Goal: Task Accomplishment & Management: Complete application form

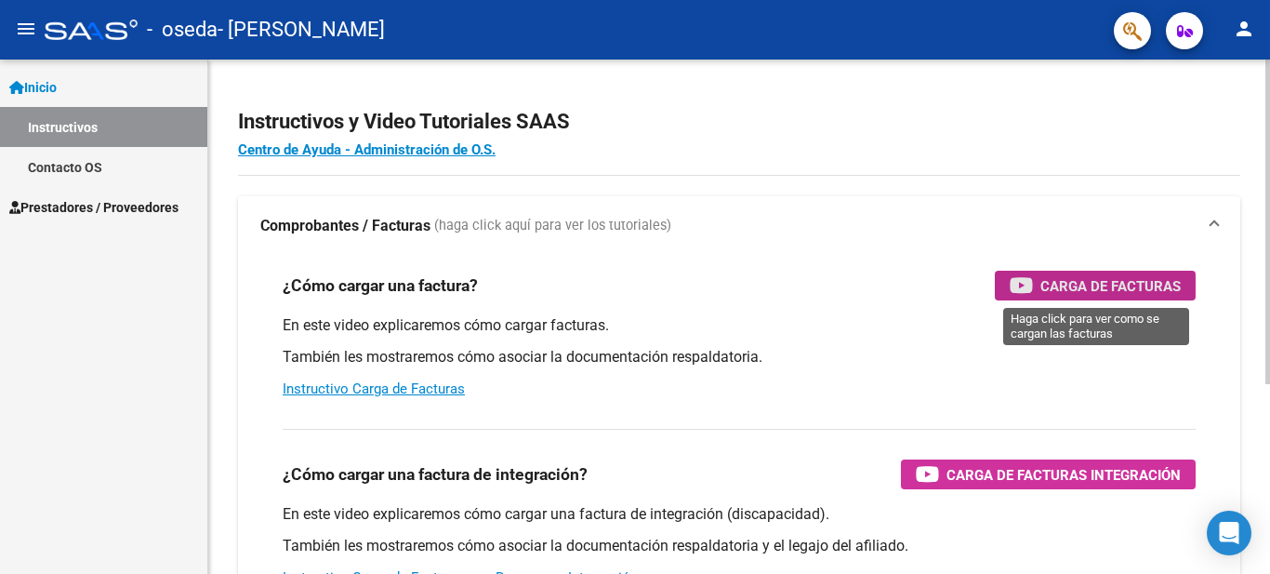
click at [1056, 285] on span "Carga de Facturas" at bounding box center [1111, 285] width 140 height 23
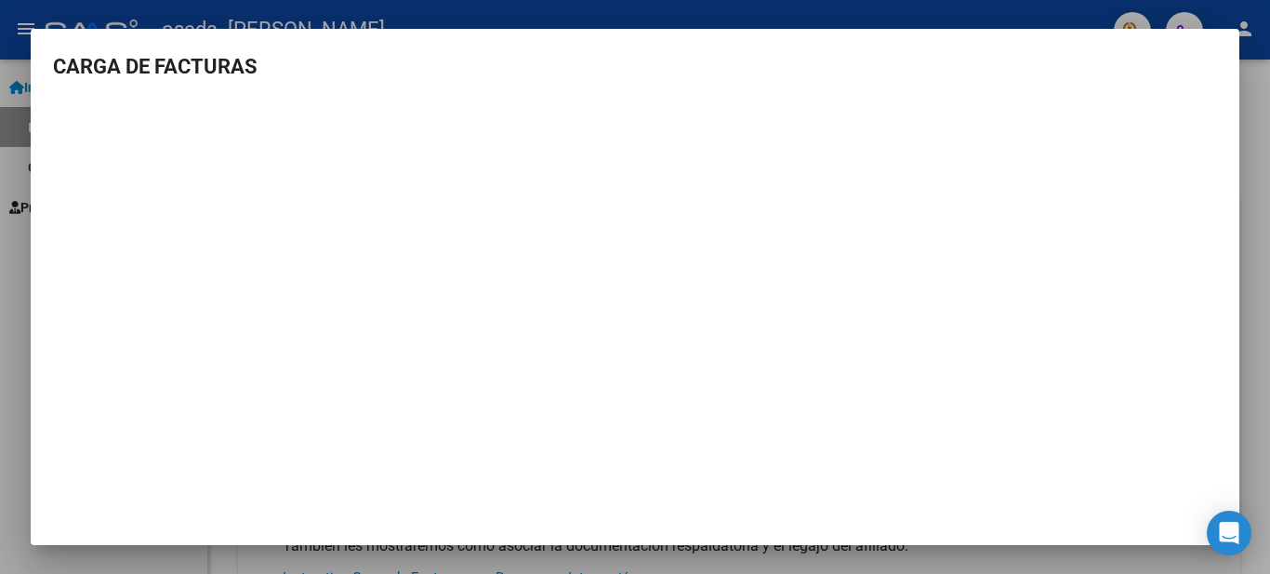
click at [1255, 79] on div at bounding box center [635, 287] width 1270 height 574
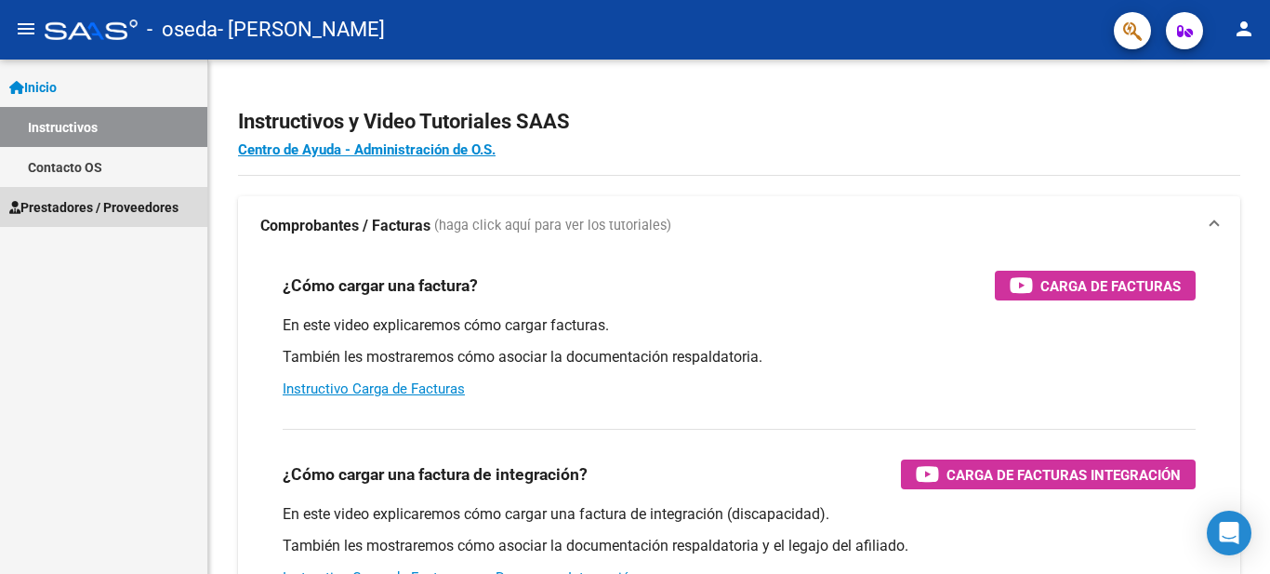
click at [133, 202] on span "Prestadores / Proveedores" at bounding box center [93, 207] width 169 height 20
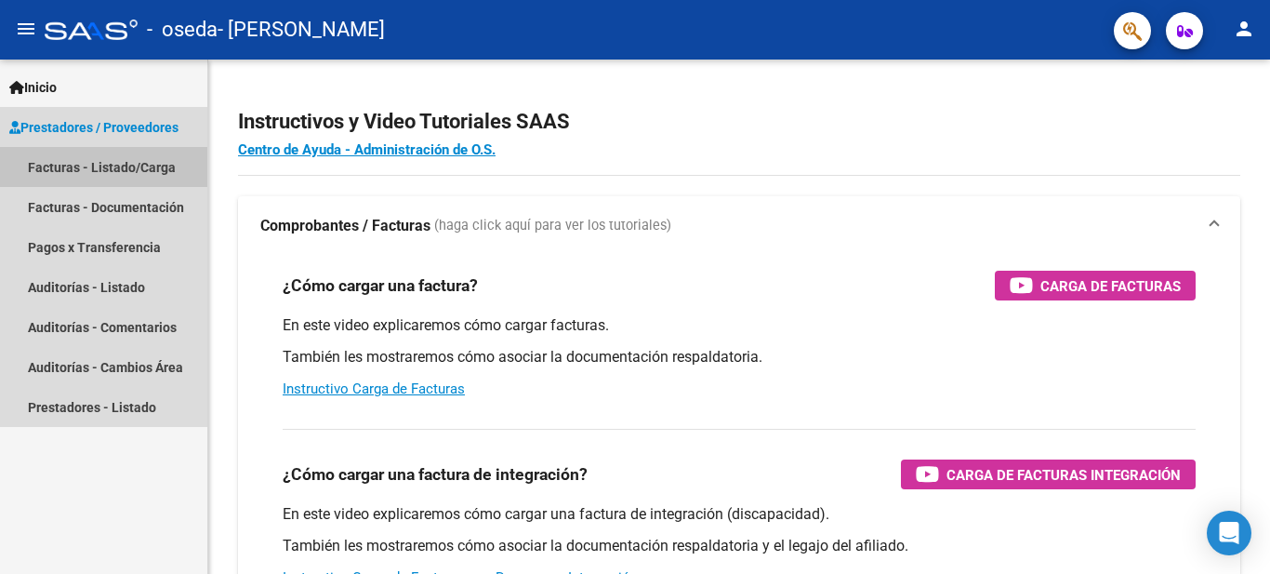
click at [134, 166] on link "Facturas - Listado/Carga" at bounding box center [103, 167] width 207 height 40
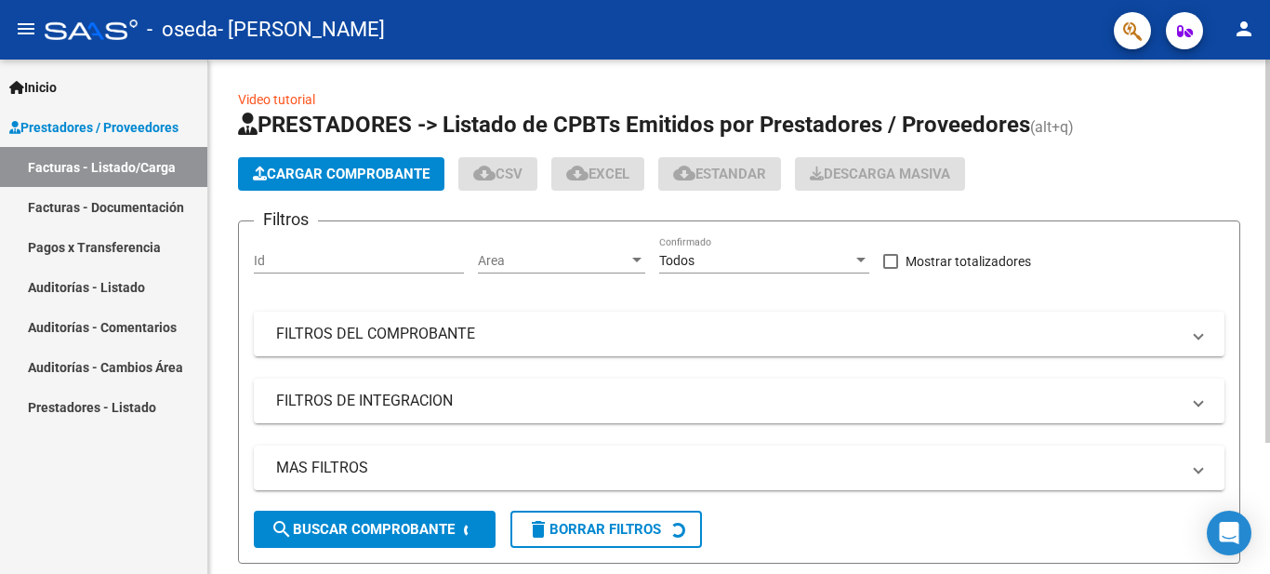
click at [356, 181] on span "Cargar Comprobante" at bounding box center [341, 174] width 177 height 17
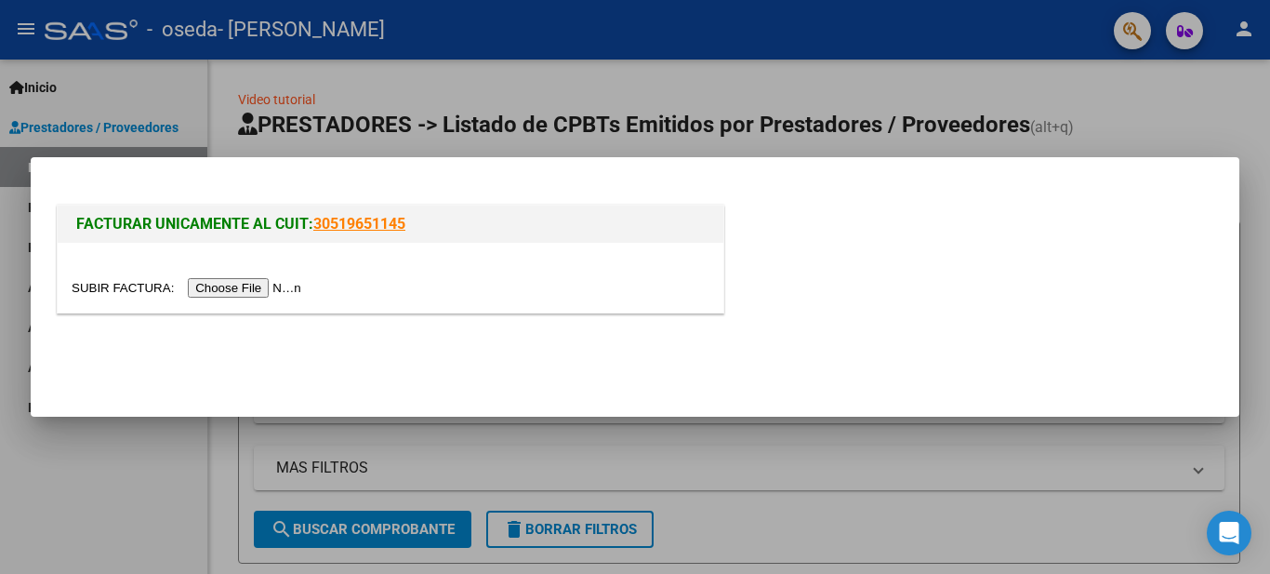
click at [277, 280] on input "file" at bounding box center [189, 288] width 235 height 20
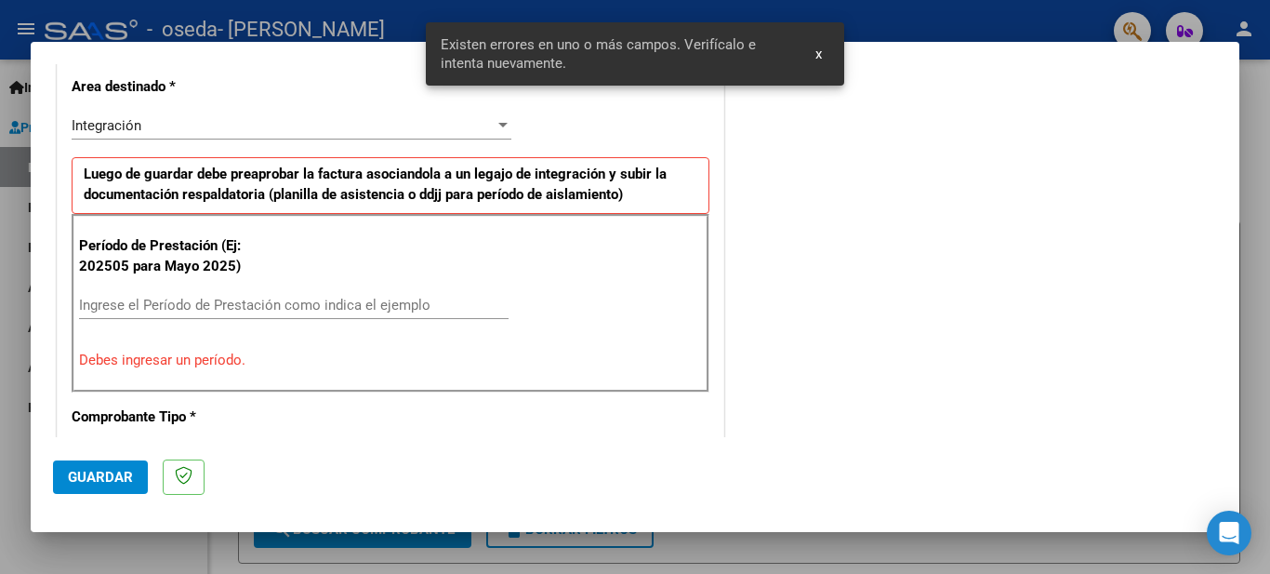
scroll to position [460, 0]
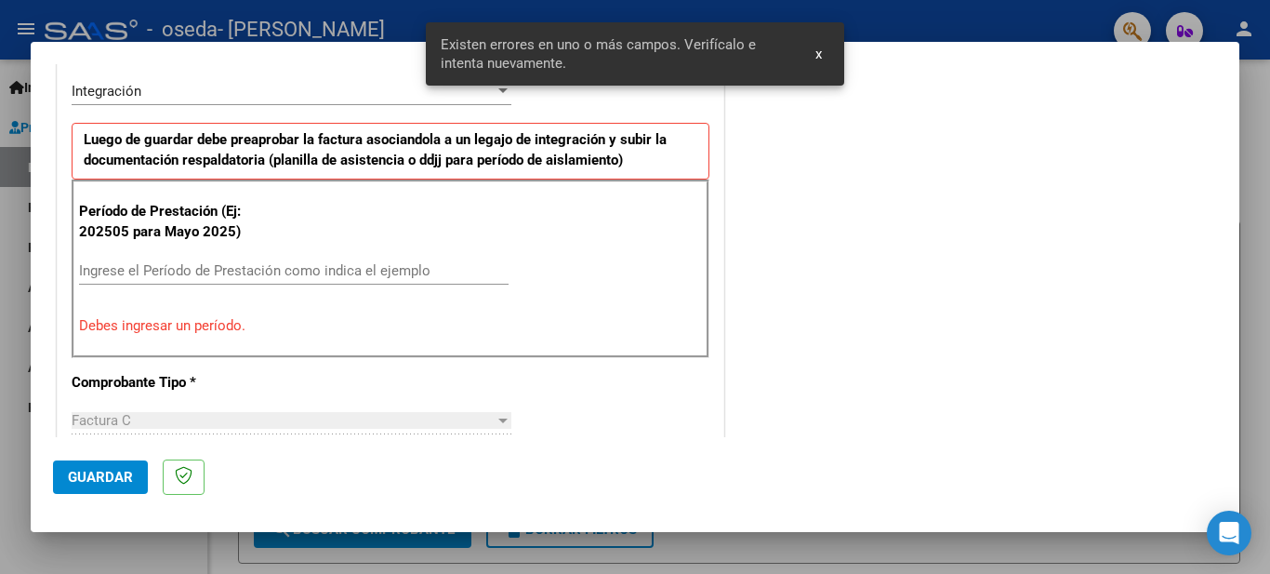
click at [242, 269] on input "Ingrese el Período de Prestación como indica el ejemplo" at bounding box center [294, 270] width 430 height 17
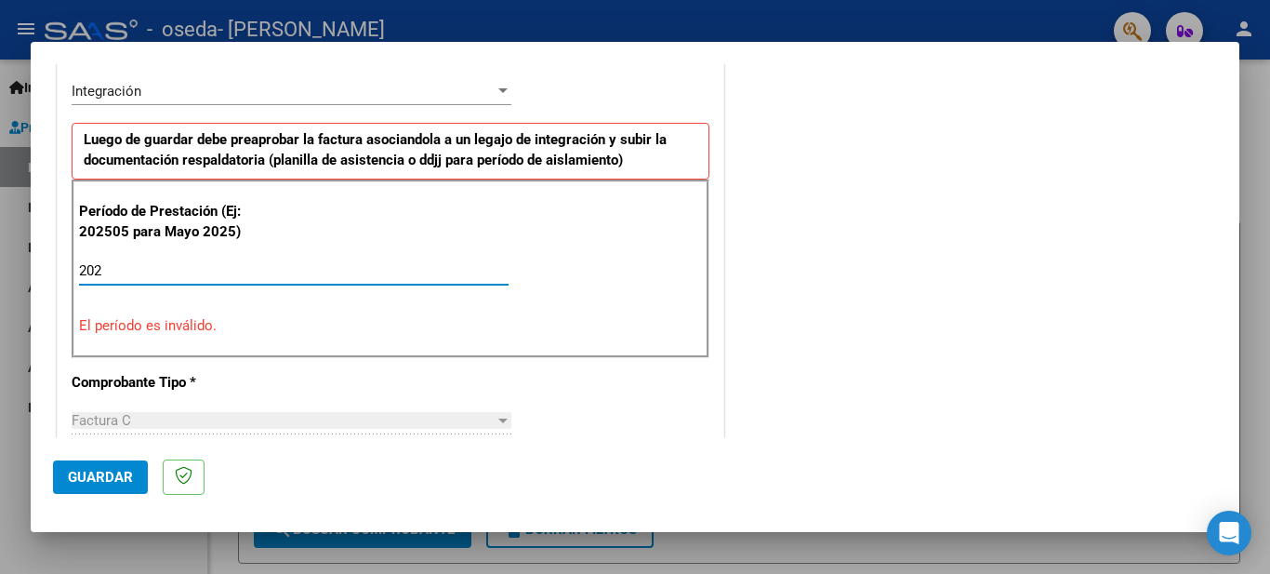
click at [244, 263] on input "202" at bounding box center [294, 270] width 430 height 17
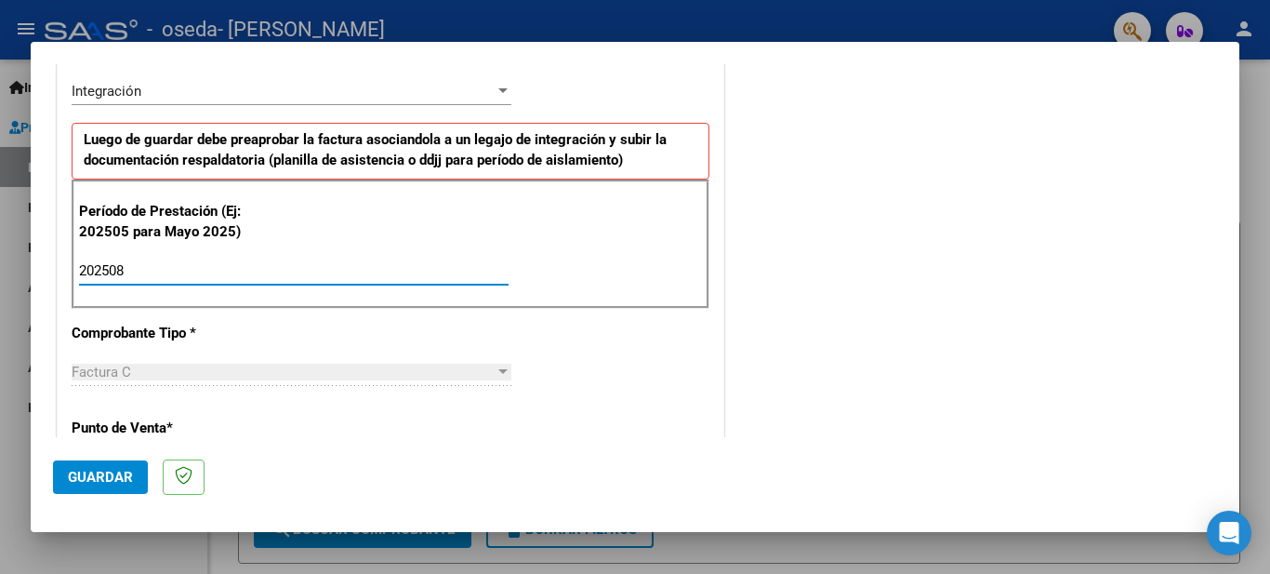
type input "202508"
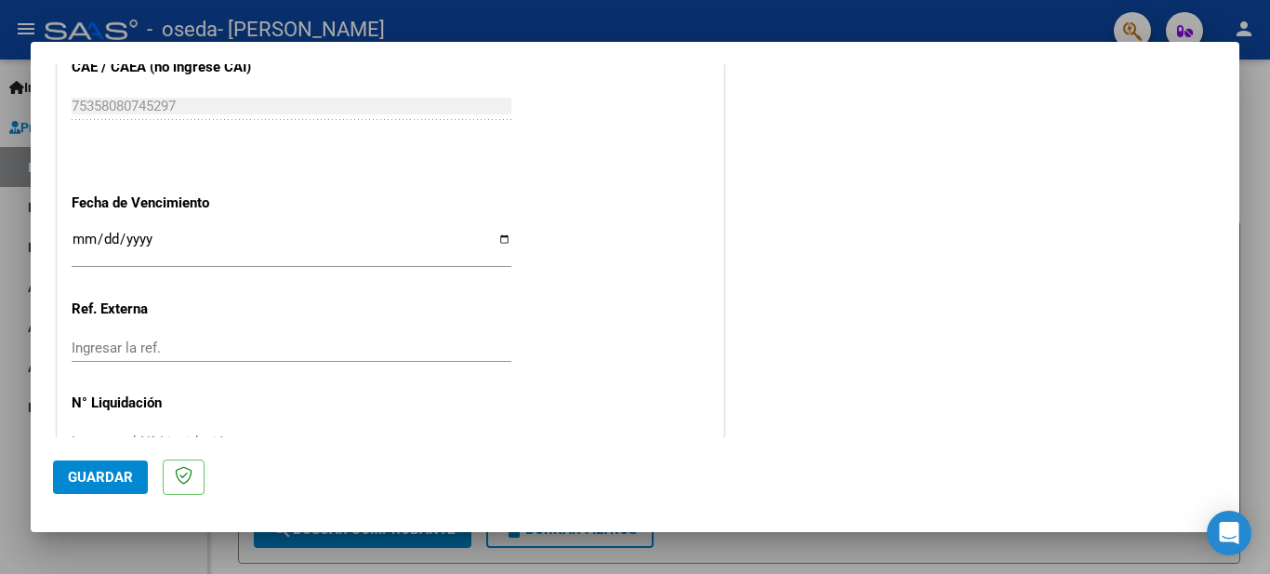
scroll to position [1241, 0]
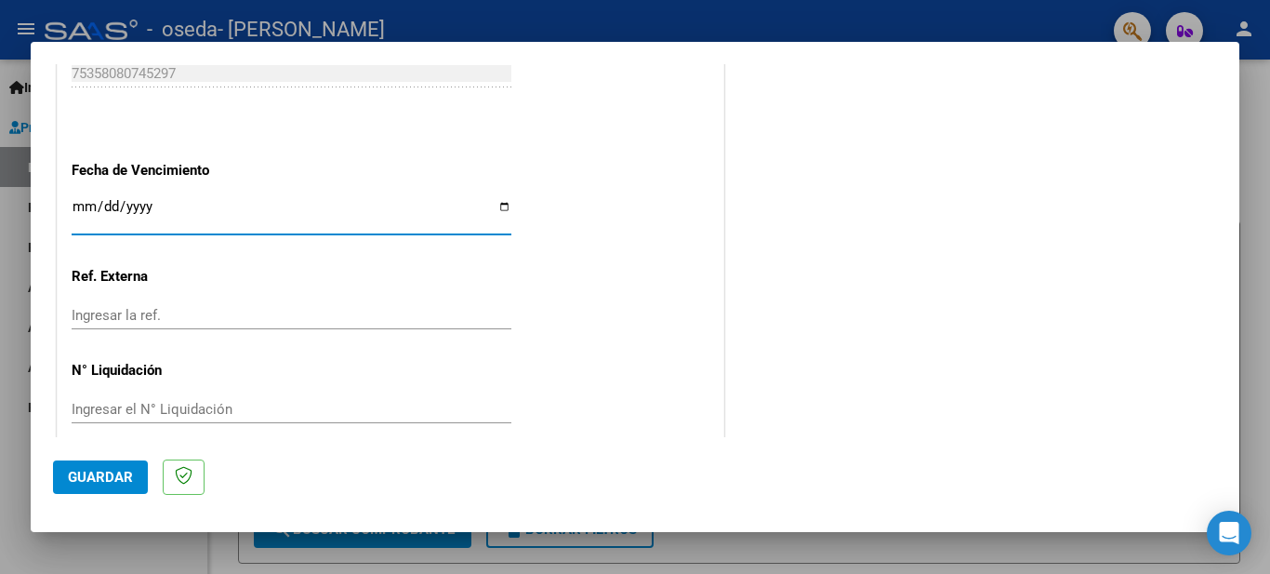
click at [501, 209] on input "Ingresar la fecha" at bounding box center [292, 214] width 440 height 30
type input "[DATE]"
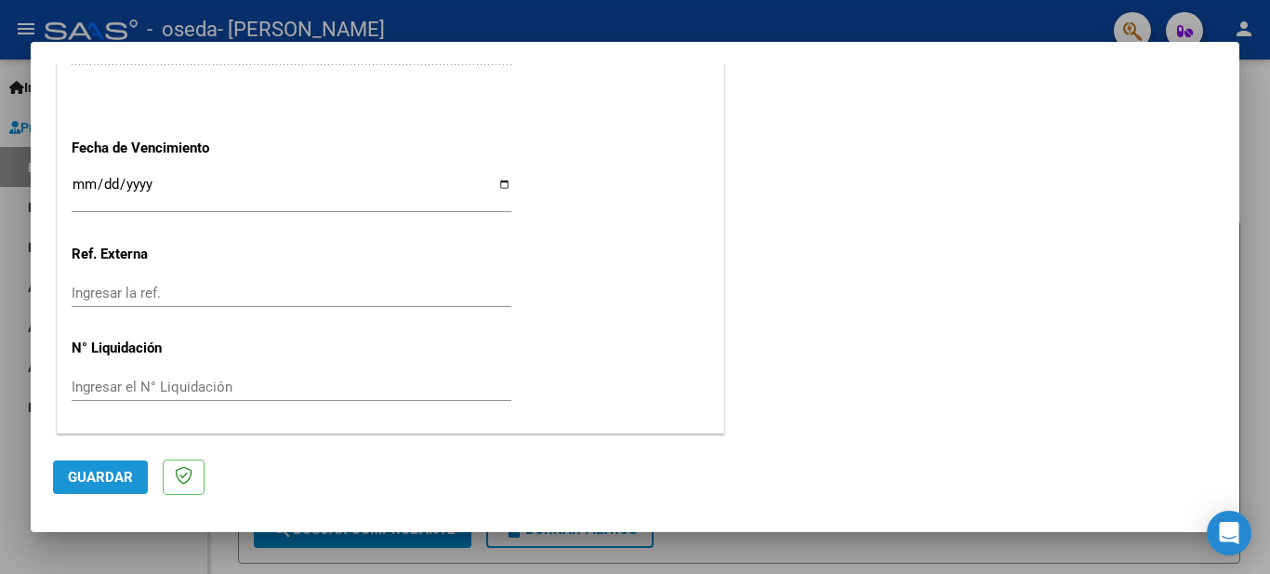
click at [134, 476] on button "Guardar" at bounding box center [100, 476] width 95 height 33
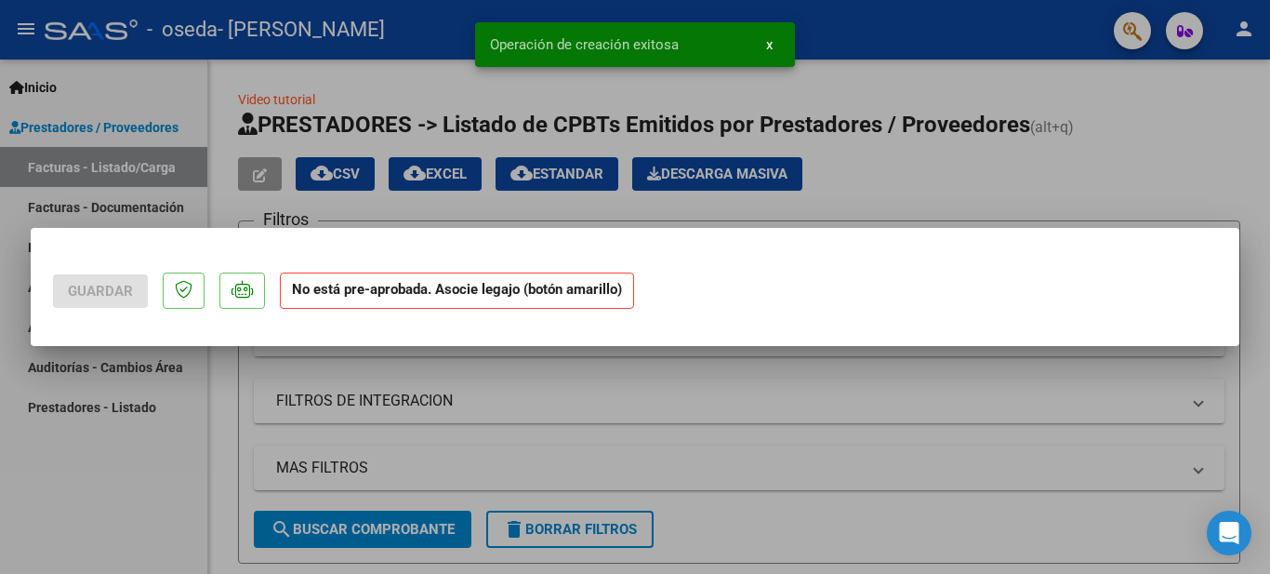
scroll to position [0, 0]
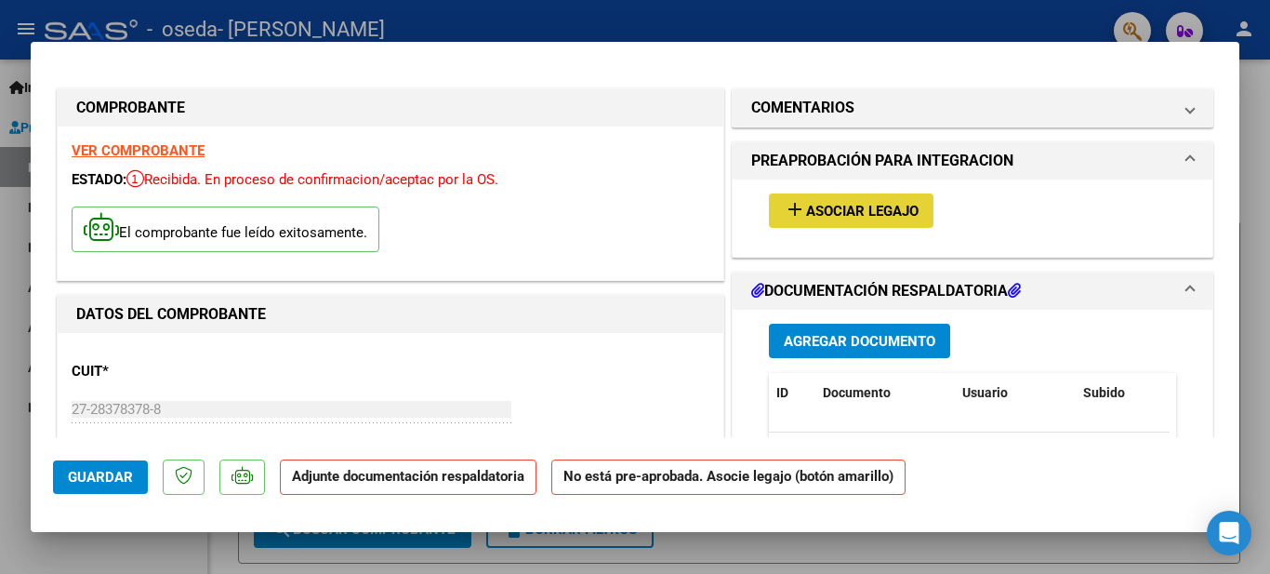
click at [877, 208] on span "Asociar Legajo" at bounding box center [862, 211] width 113 height 17
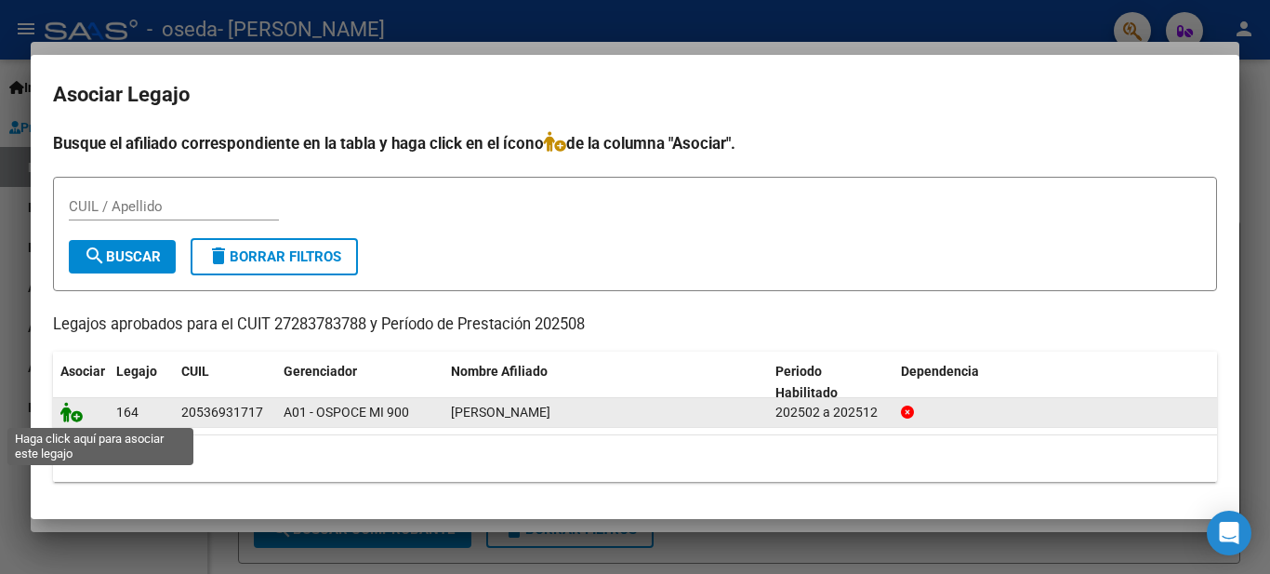
click at [80, 415] on icon at bounding box center [71, 412] width 22 height 20
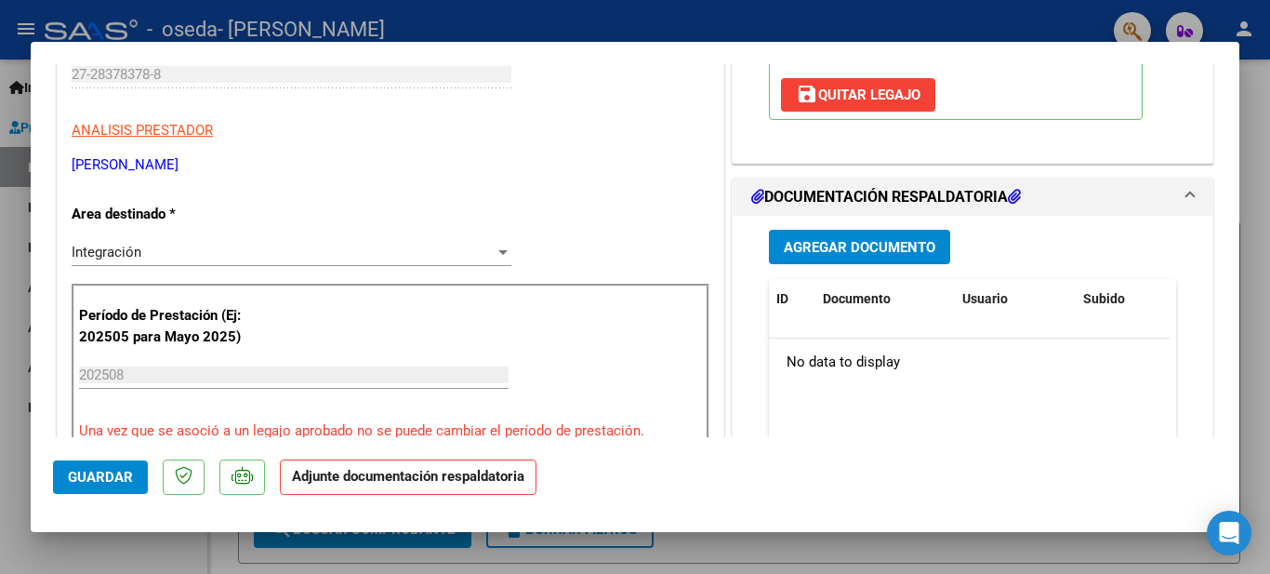
scroll to position [372, 0]
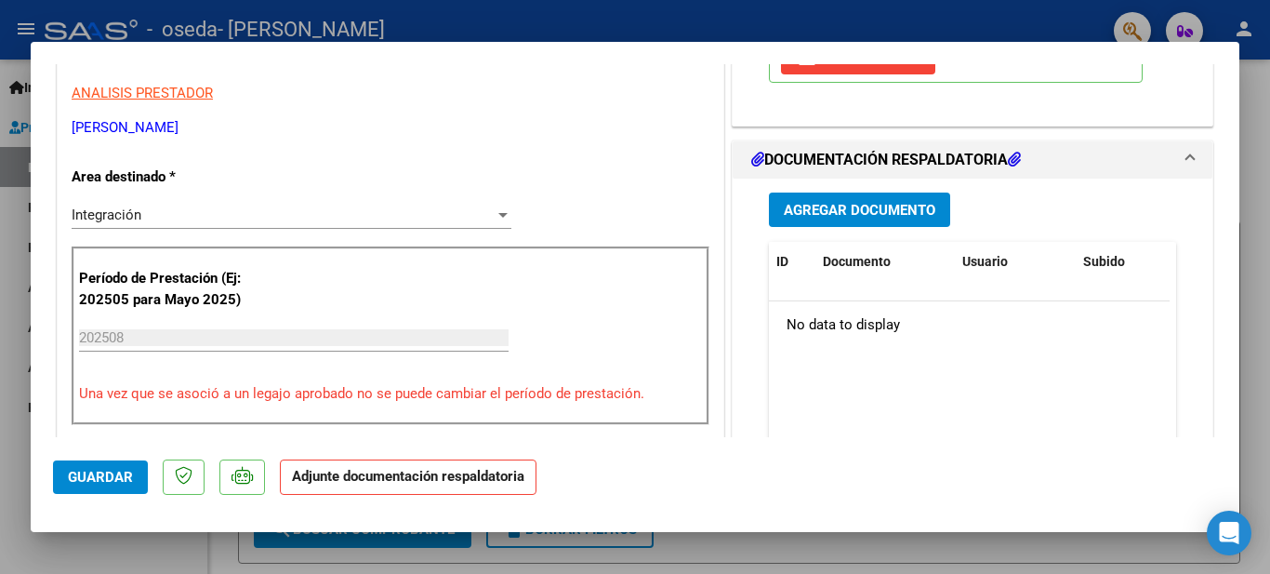
click at [853, 199] on button "Agregar Documento" at bounding box center [859, 209] width 181 height 34
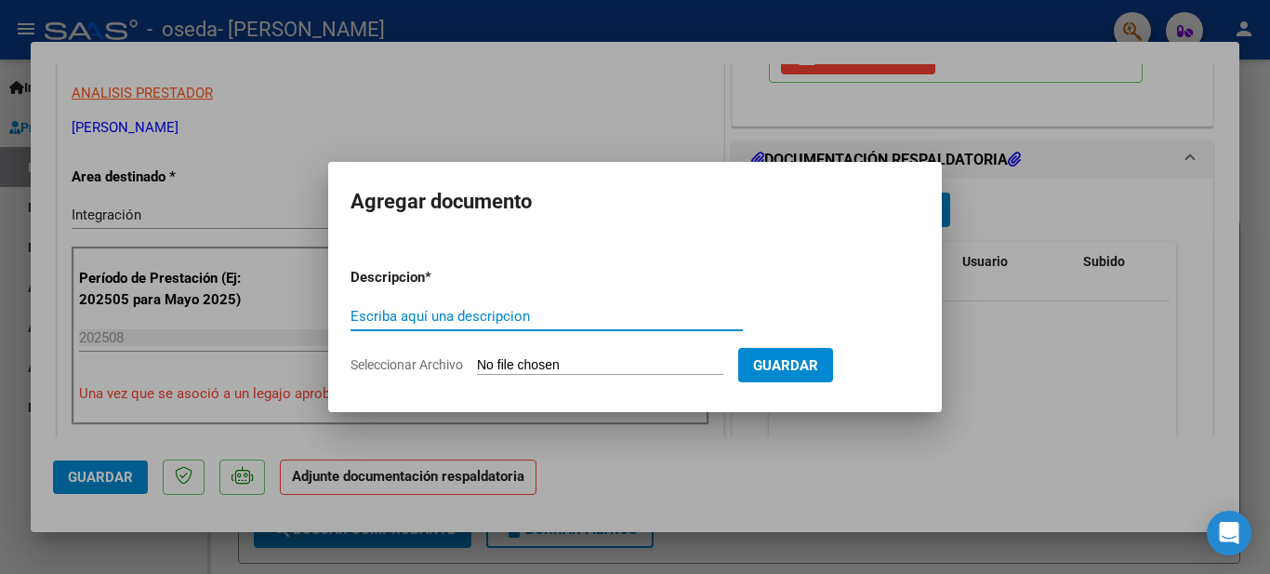
click at [697, 321] on input "Escriba aquí una descripcion" at bounding box center [547, 316] width 392 height 17
click at [656, 364] on input "Seleccionar Archivo" at bounding box center [600, 366] width 246 height 18
type input "C:\fakepath\WhatsApp Image [DATE] 19.40.10.jpeg"
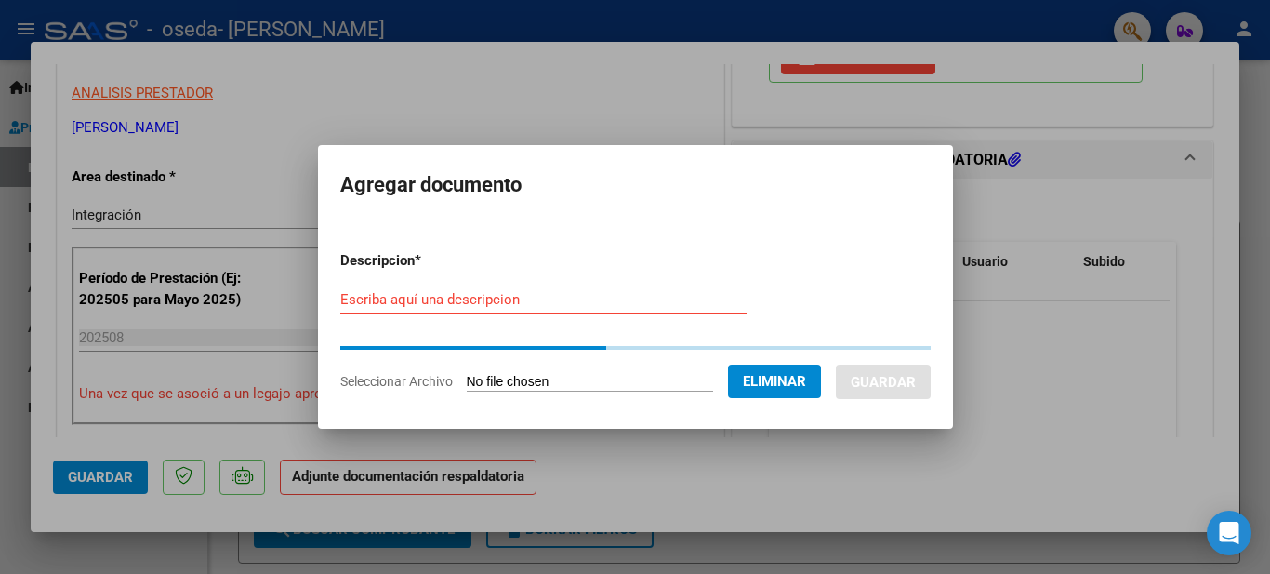
click at [549, 295] on input "Escriba aquí una descripcion" at bounding box center [543, 299] width 407 height 17
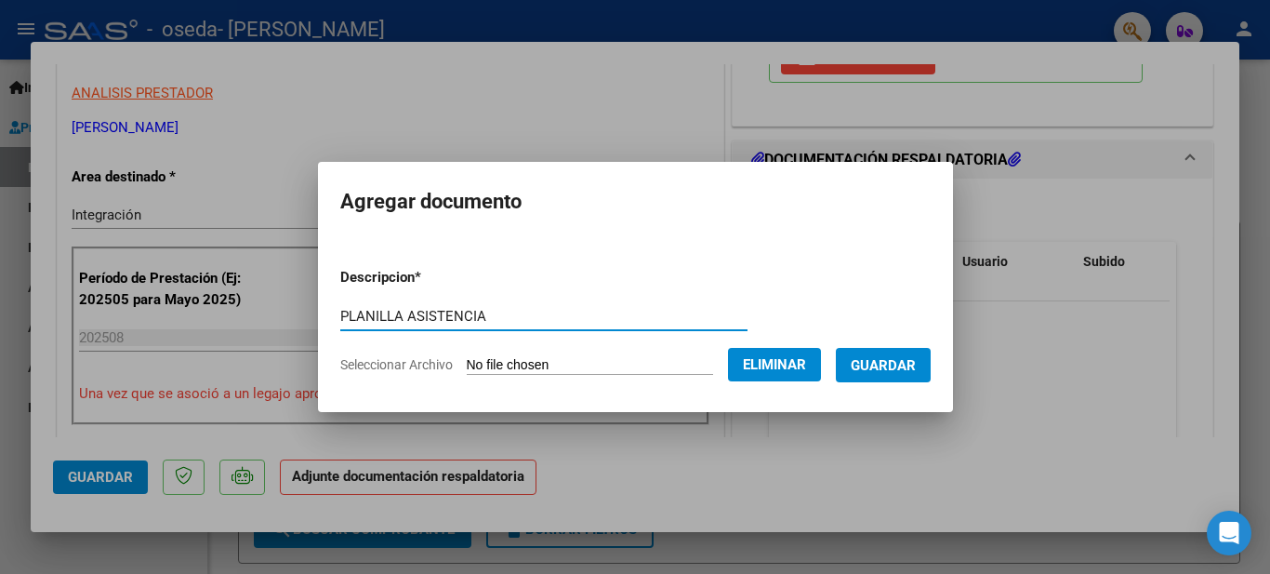
type input "PLANILLA ASISTENCIA"
click at [922, 377] on button "Guardar" at bounding box center [883, 365] width 95 height 34
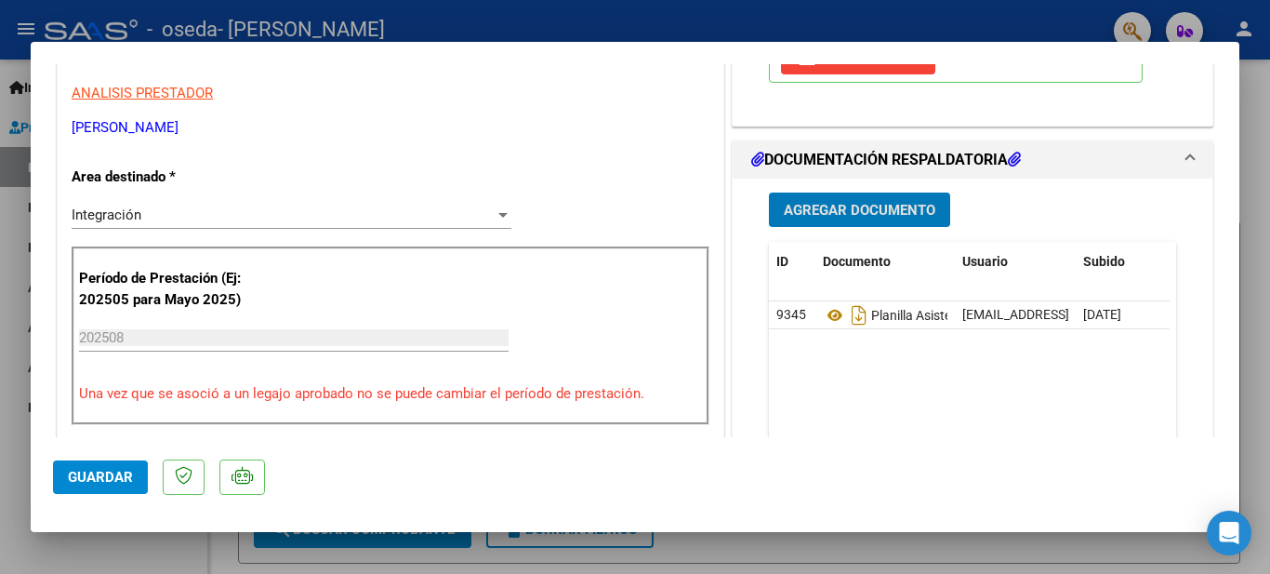
click at [113, 466] on button "Guardar" at bounding box center [100, 476] width 95 height 33
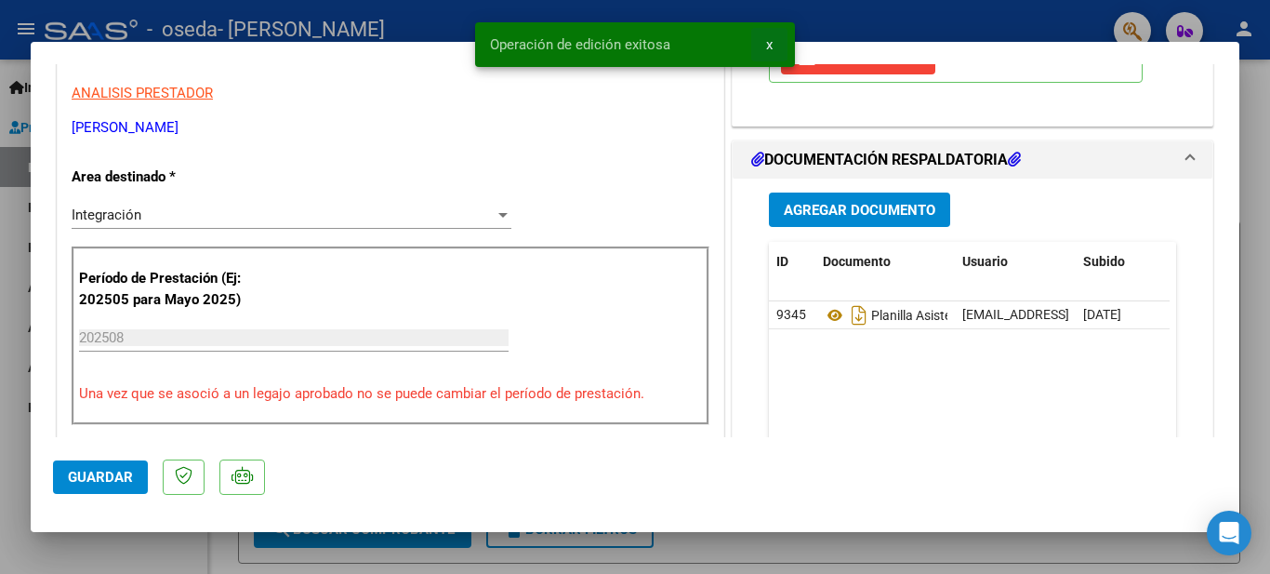
click at [766, 43] on span "x" at bounding box center [769, 44] width 7 height 17
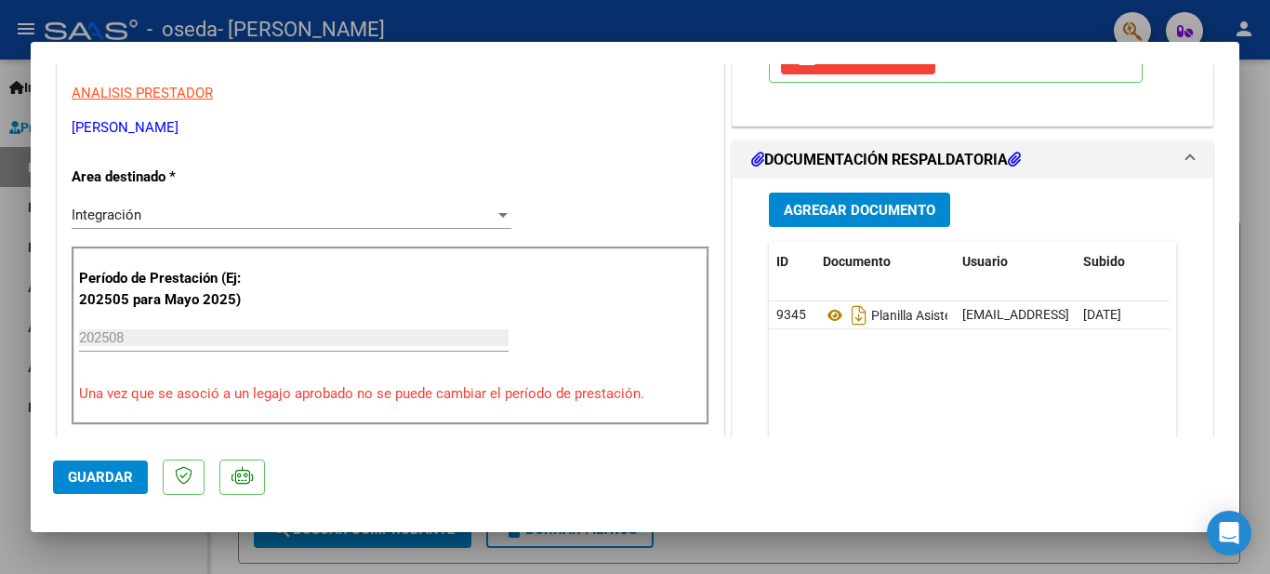
click at [1255, 270] on div at bounding box center [635, 287] width 1270 height 574
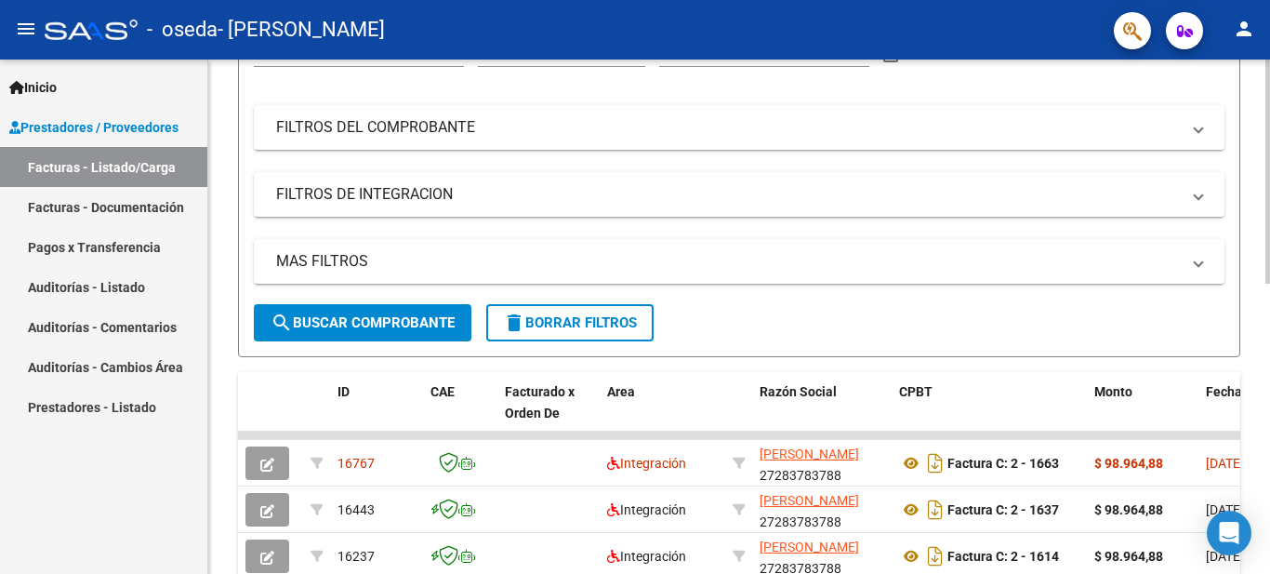
click at [1255, 325] on div at bounding box center [1268, 264] width 5 height 224
